Goal: Navigation & Orientation: Find specific page/section

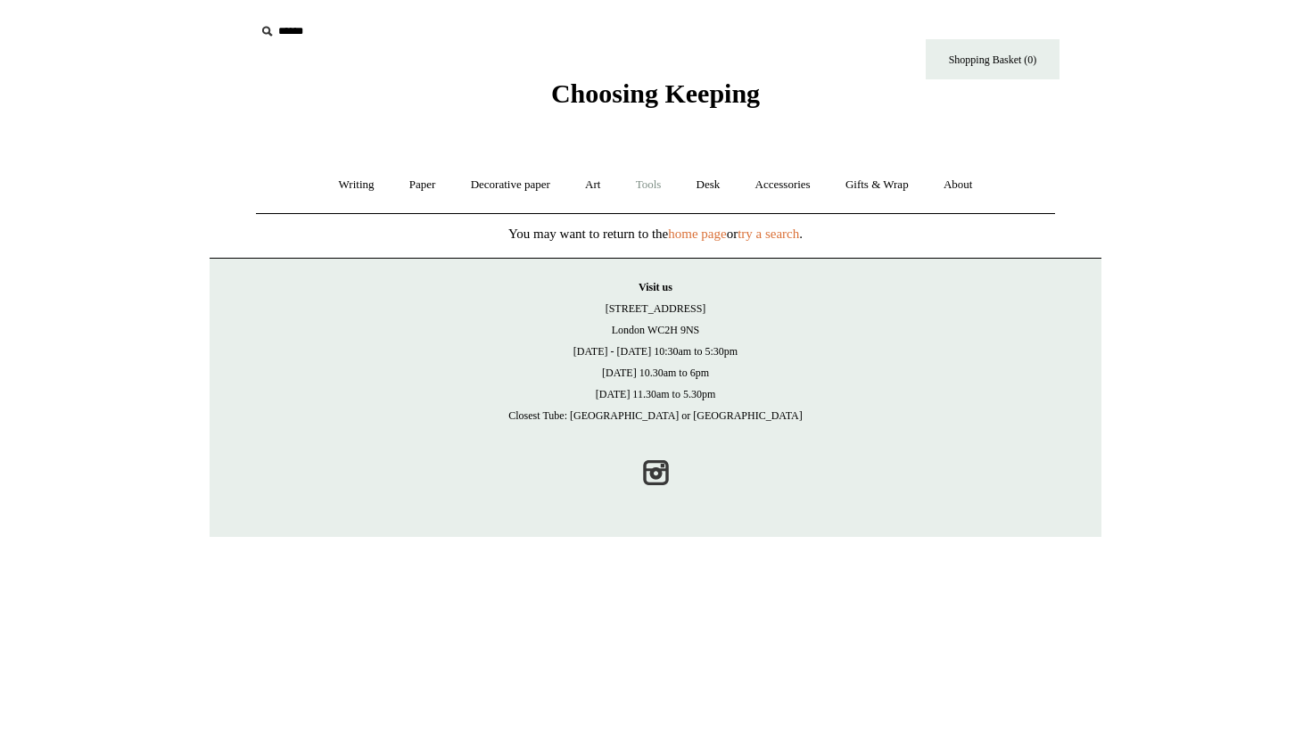
click at [643, 185] on link "Tools +" at bounding box center [649, 184] width 58 height 47
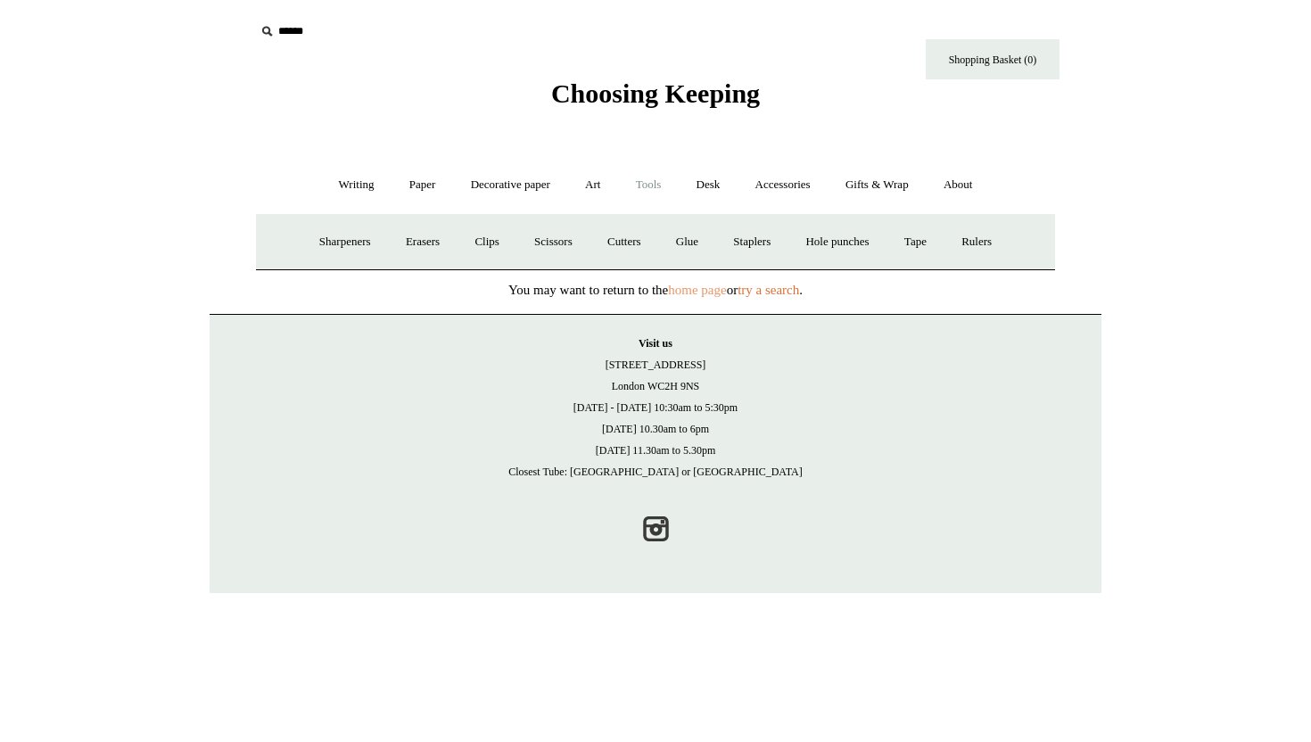
click at [691, 285] on link "home page" at bounding box center [697, 290] width 58 height 14
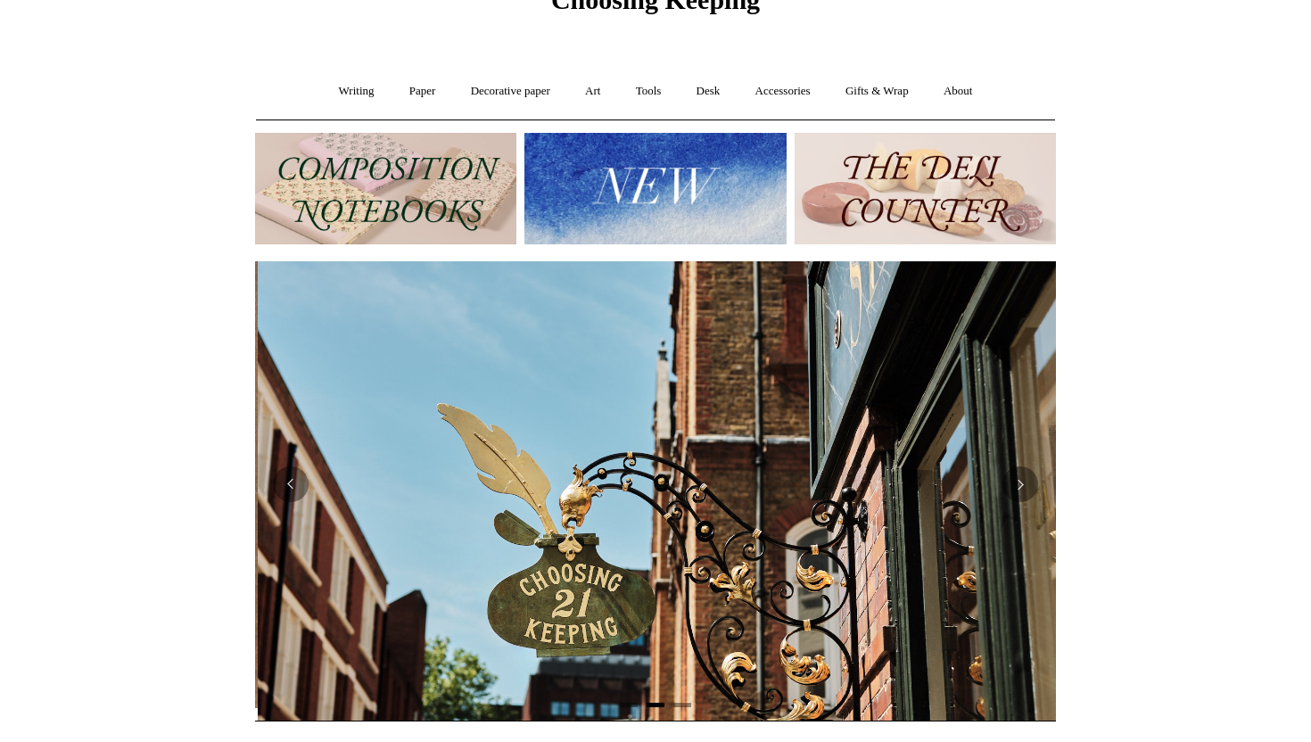
scroll to position [0, 801]
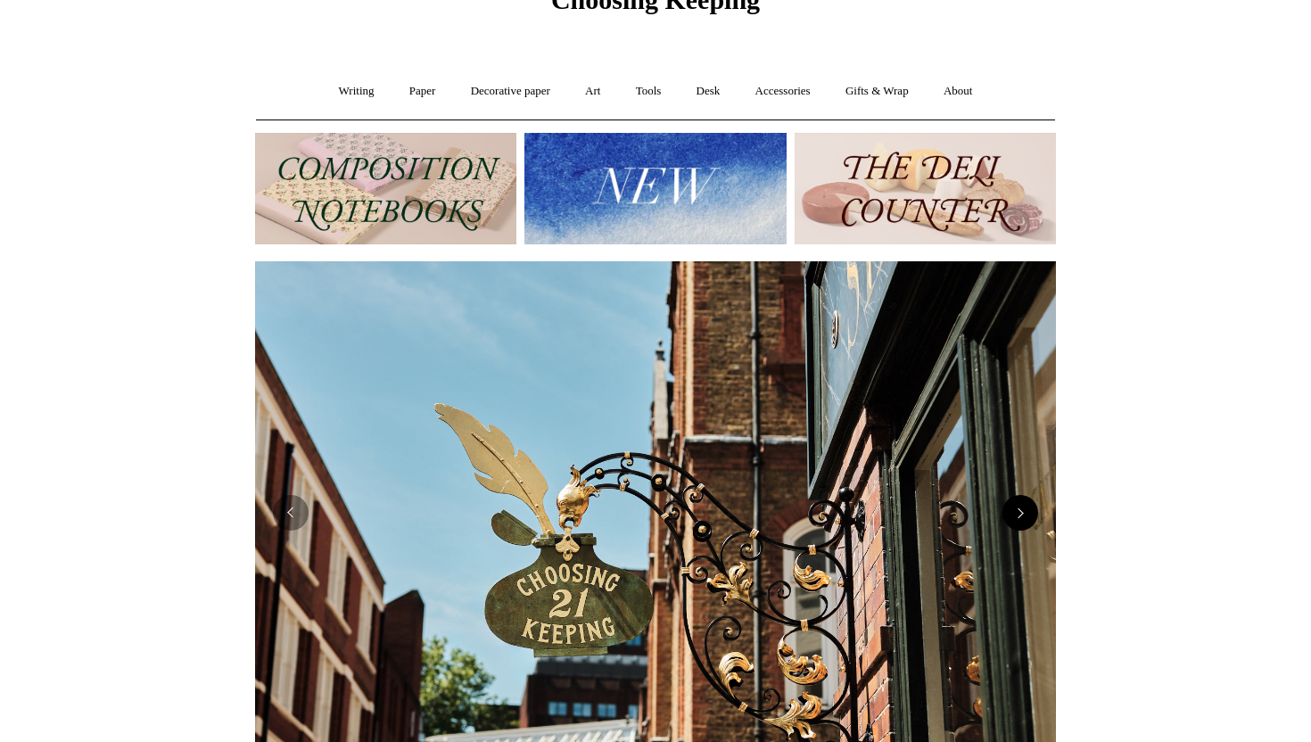
click at [1013, 529] on button "Next" at bounding box center [1021, 513] width 36 height 36
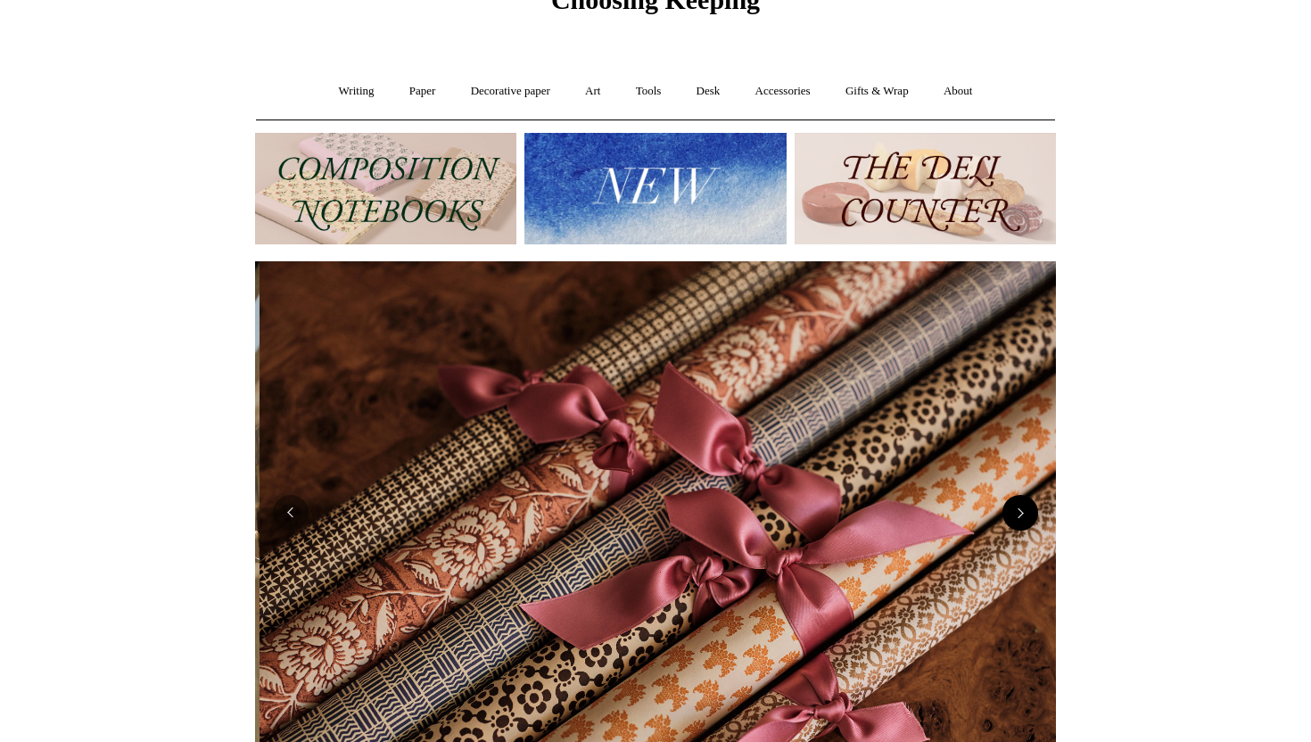
scroll to position [0, 1602]
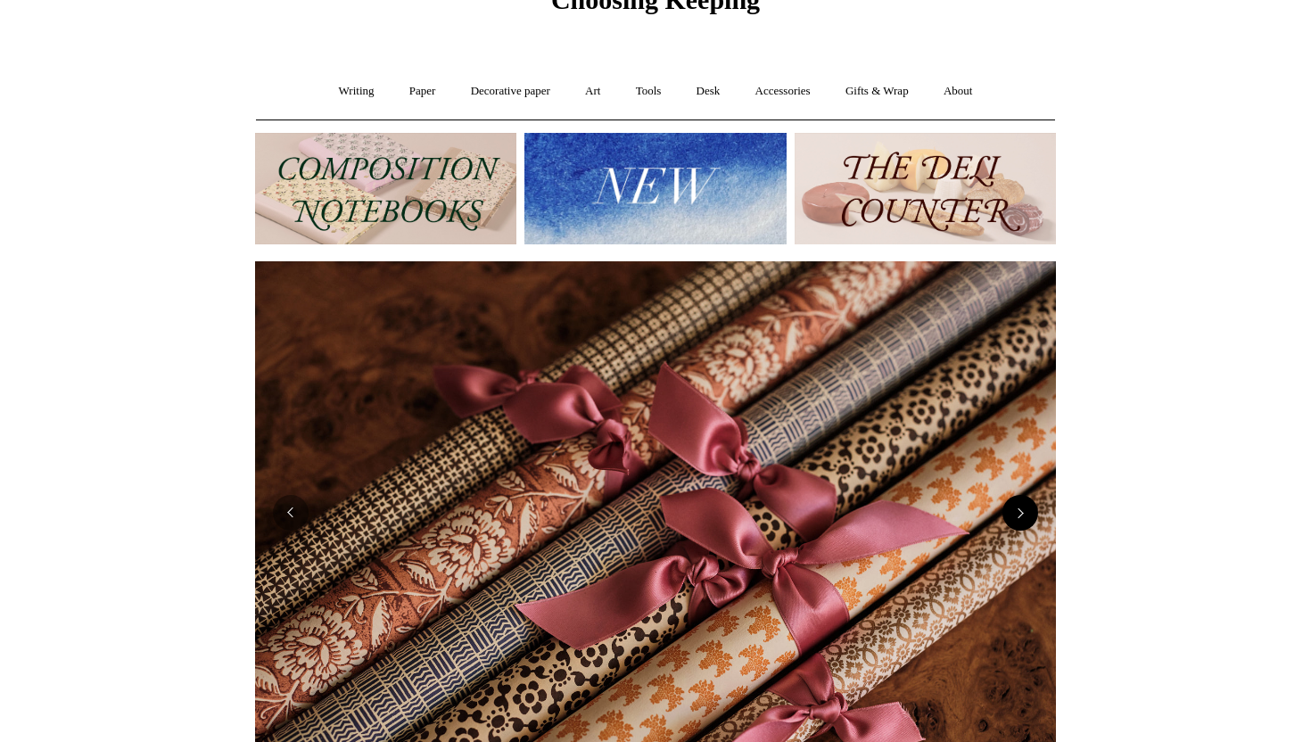
click at [1013, 529] on button "Next" at bounding box center [1021, 513] width 36 height 36
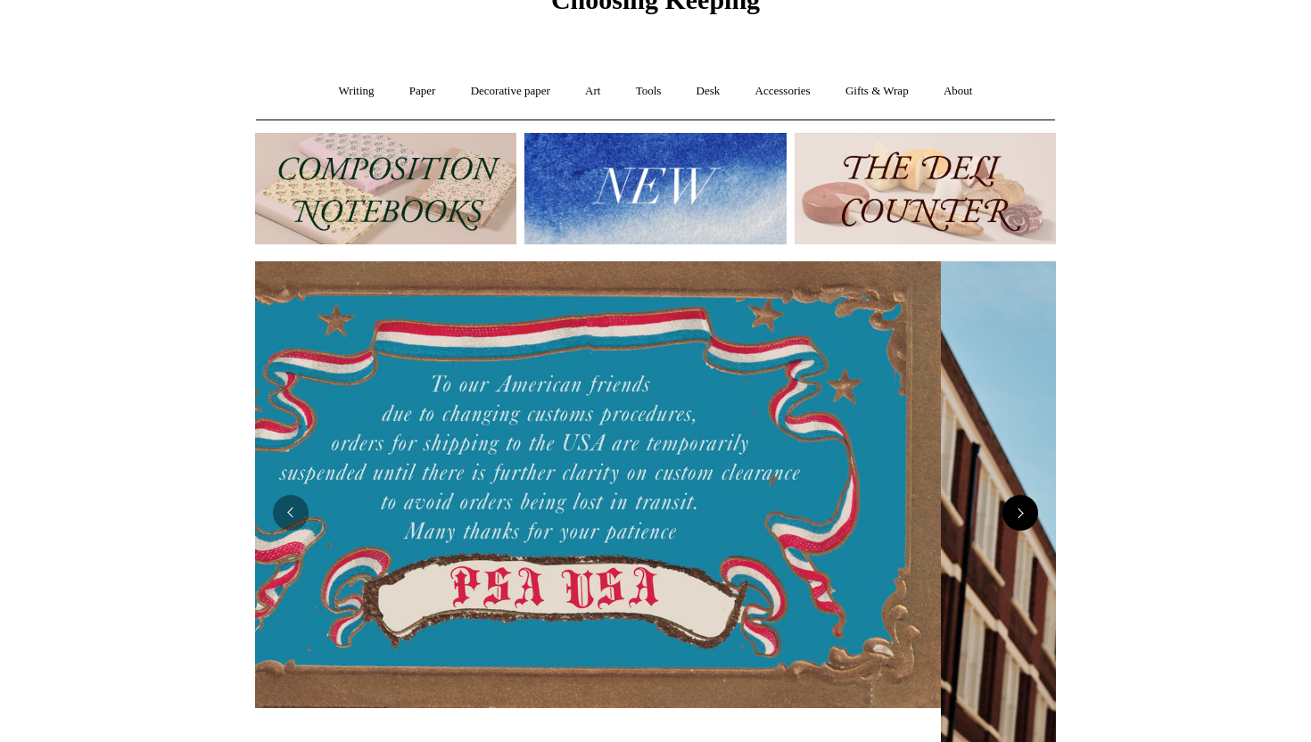
scroll to position [0, 0]
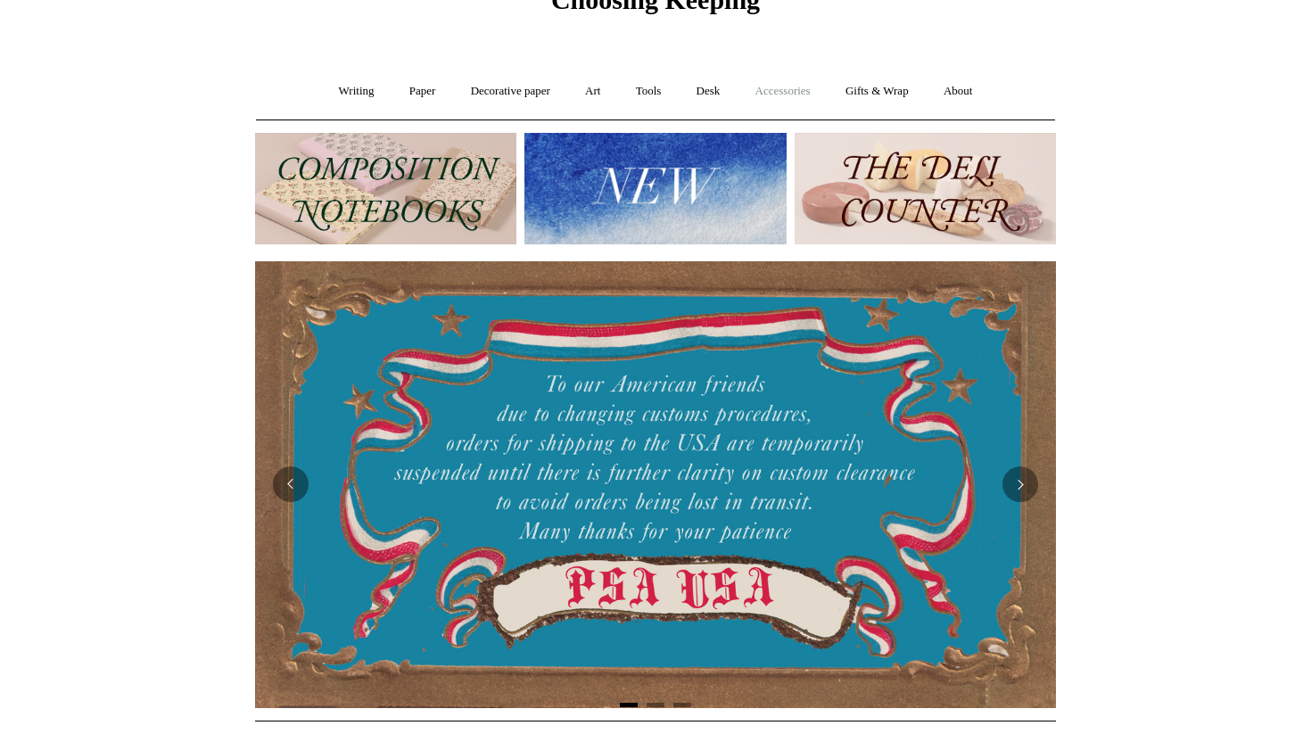
click at [797, 87] on link "Accessories +" at bounding box center [783, 91] width 87 height 47
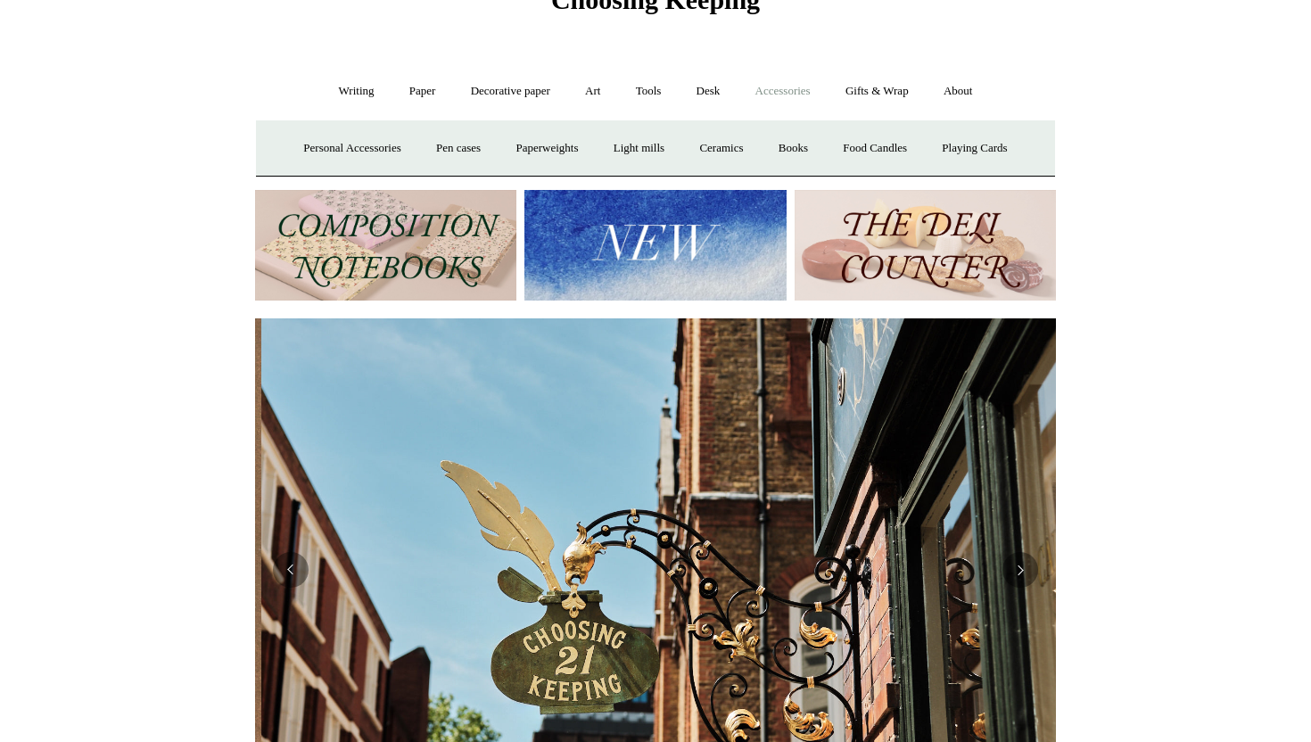
scroll to position [0, 801]
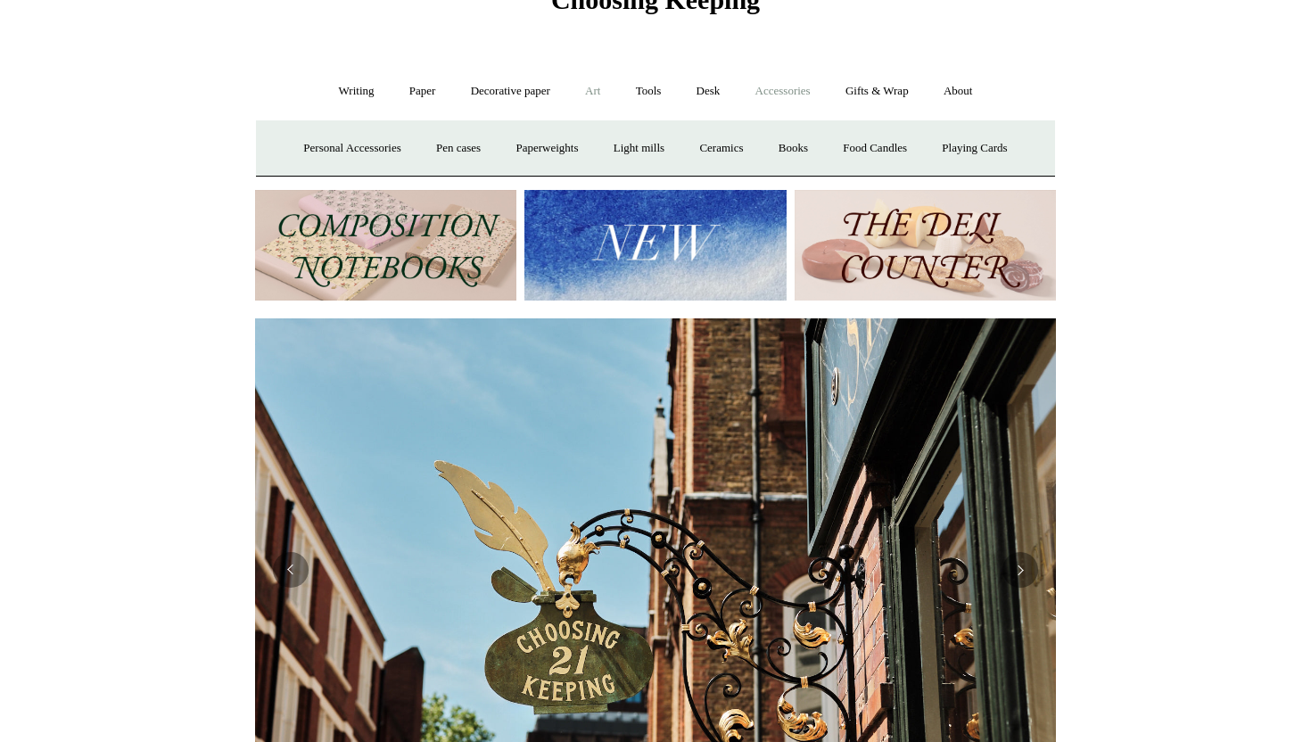
click at [588, 85] on link "Art +" at bounding box center [592, 91] width 47 height 47
click at [509, 145] on link "Brushes & palettes" at bounding box center [457, 148] width 120 height 47
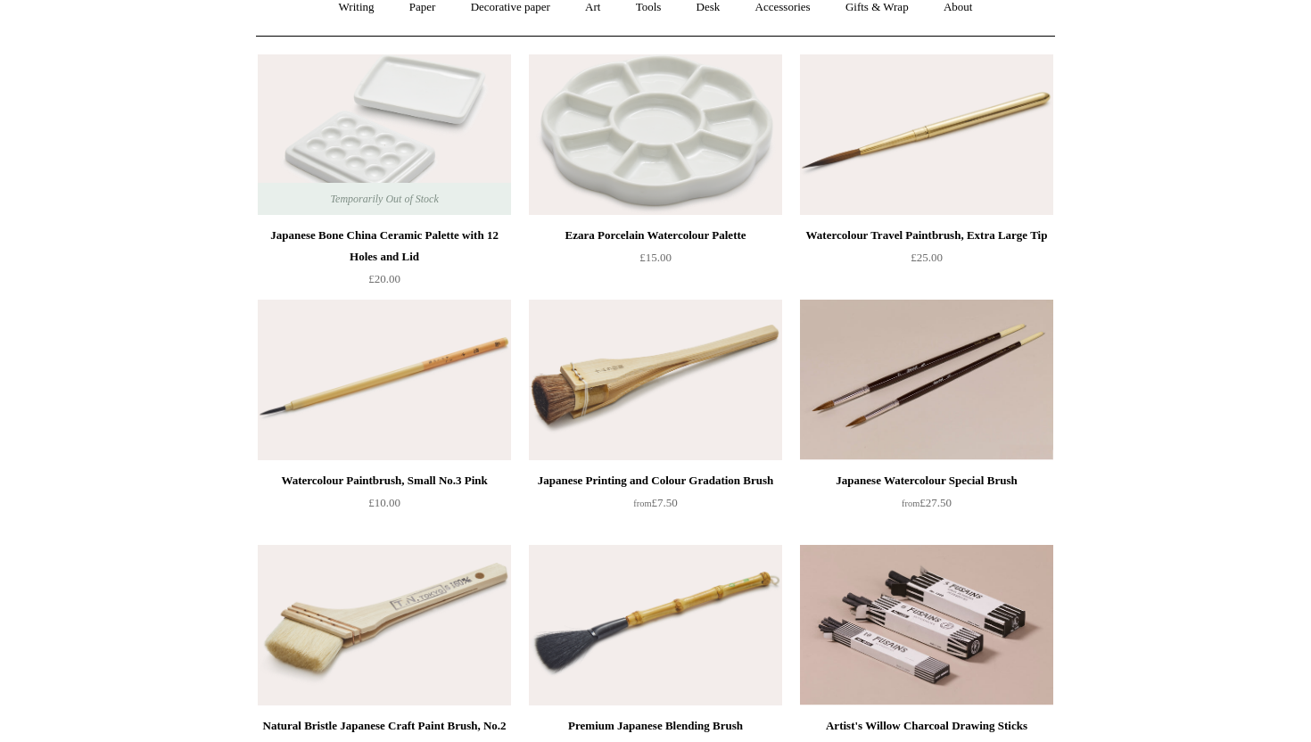
scroll to position [122, 0]
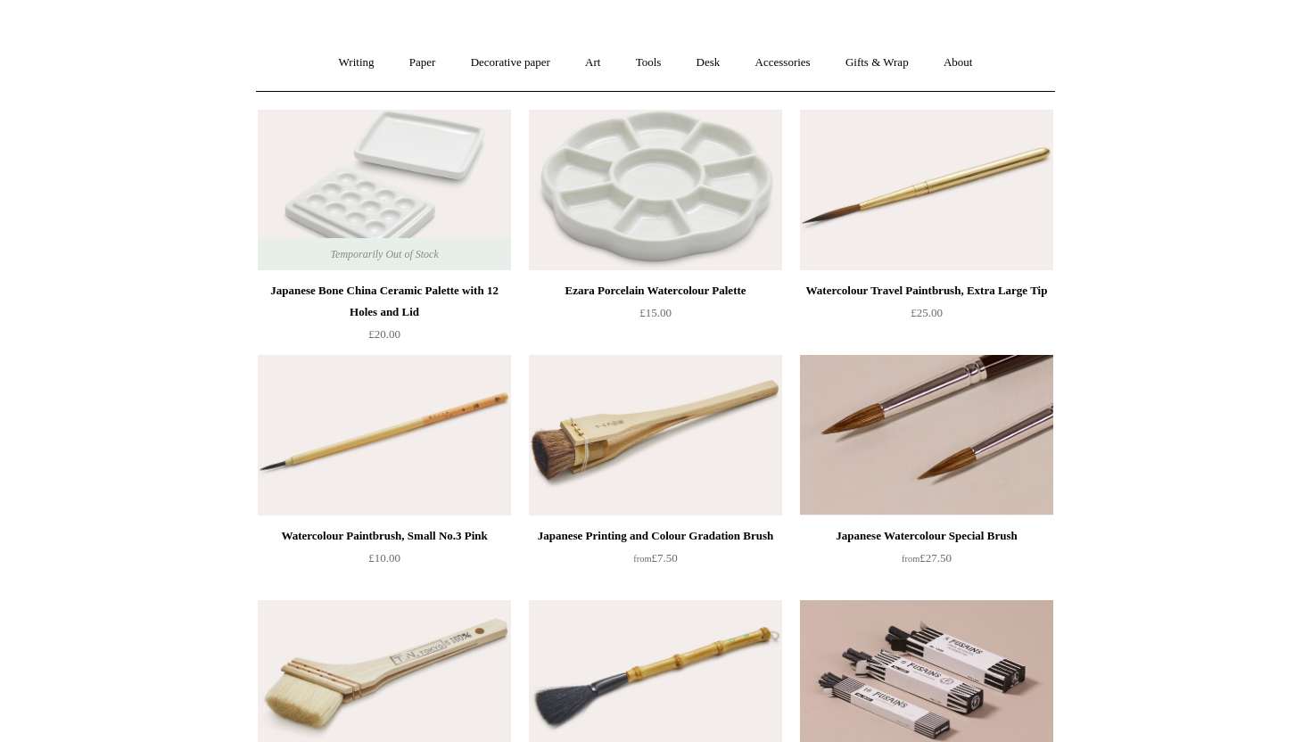
click at [892, 409] on img at bounding box center [926, 435] width 253 height 161
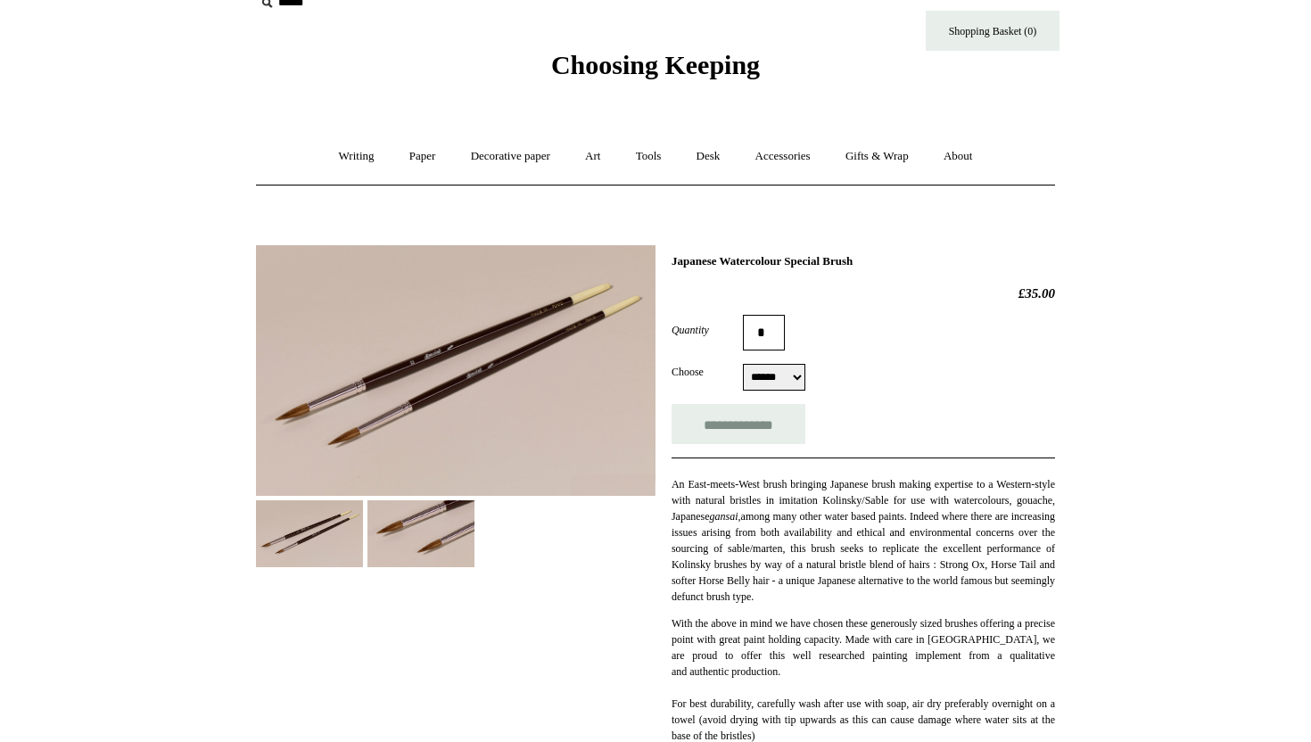
scroll to position [25, 0]
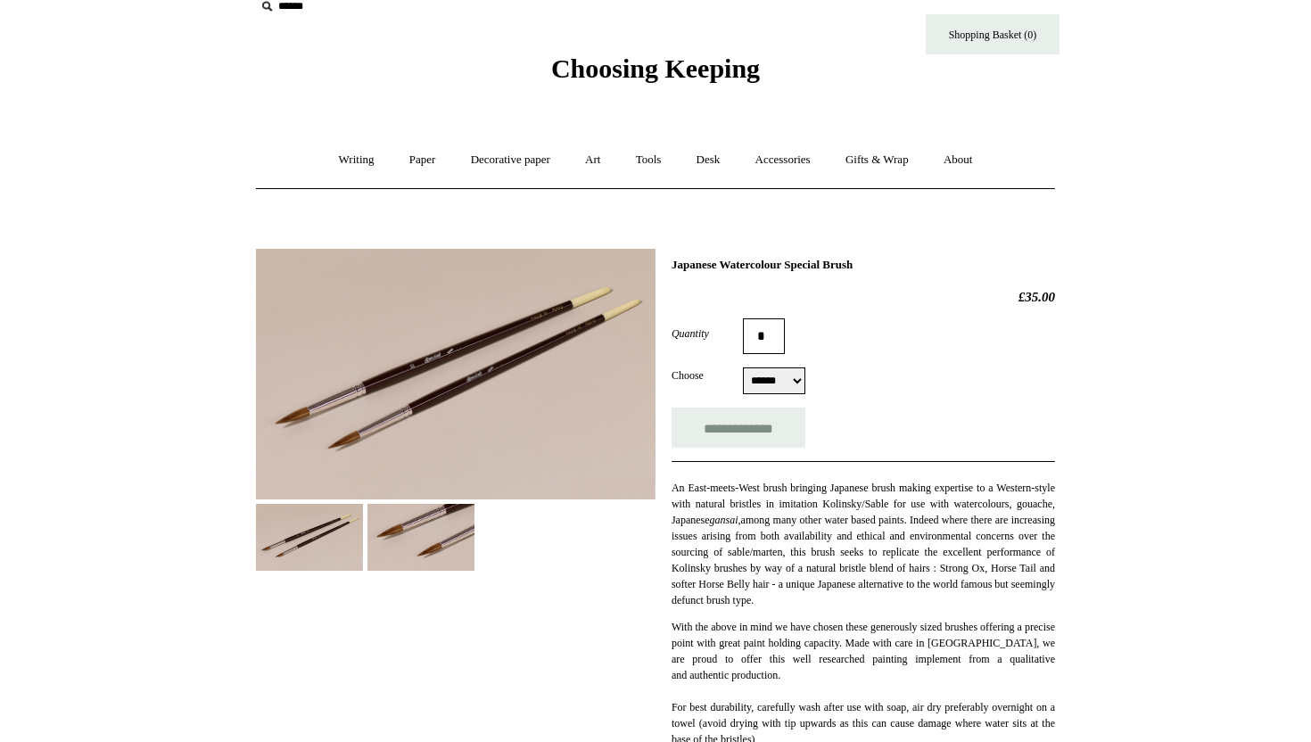
click at [487, 392] on img at bounding box center [456, 374] width 400 height 251
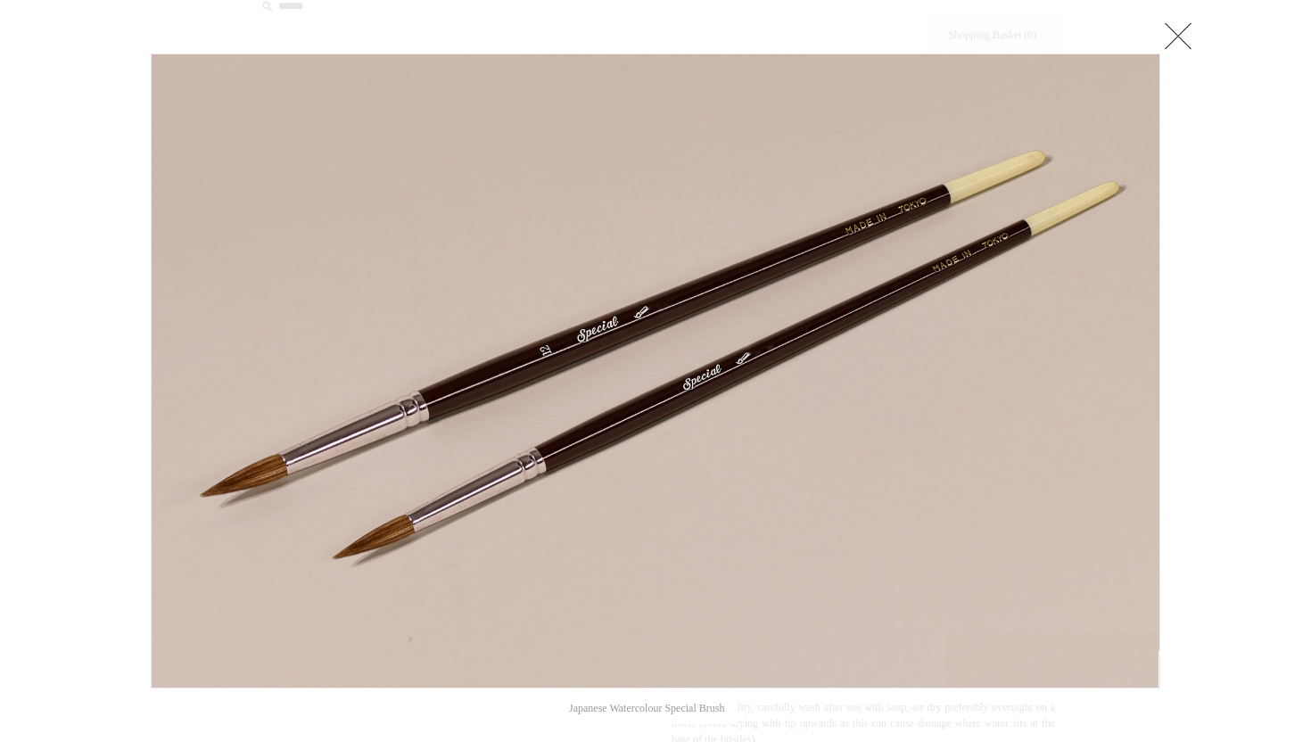
click at [1183, 33] on link at bounding box center [1179, 36] width 36 height 36
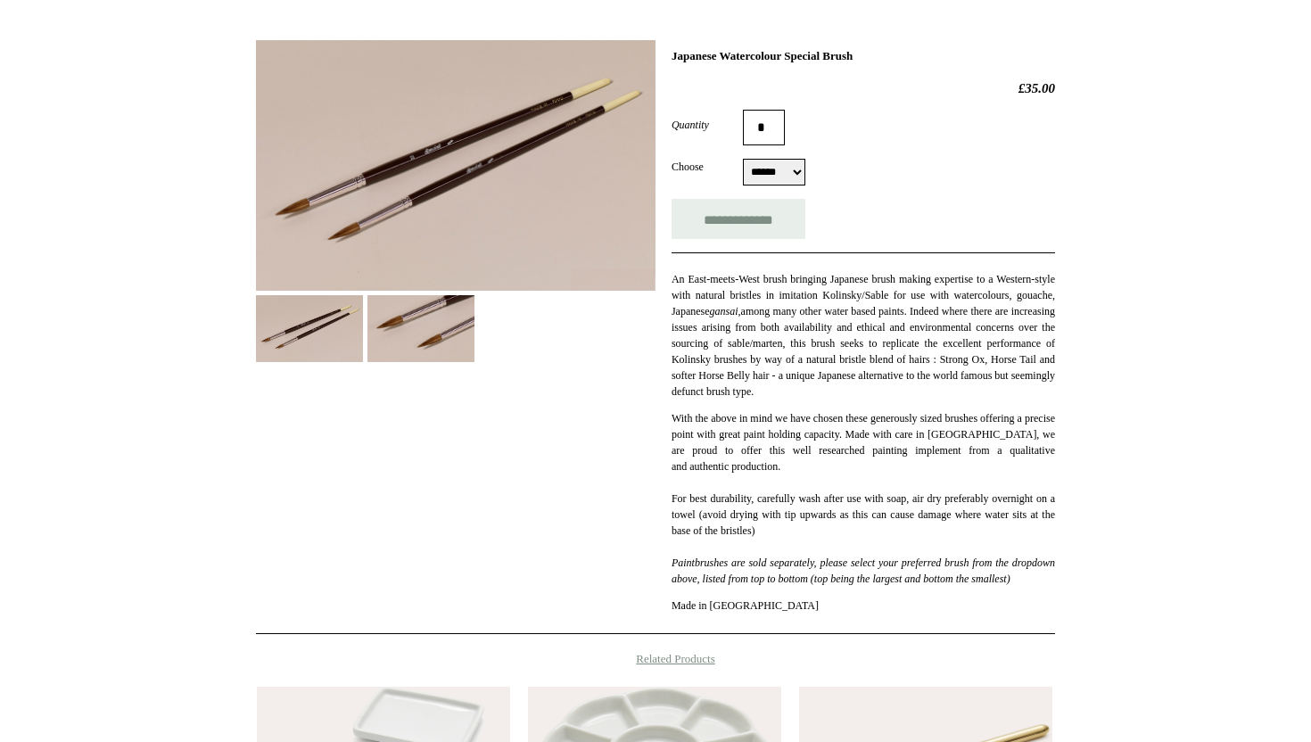
scroll to position [0, 0]
